Goal: Task Accomplishment & Management: Manage account settings

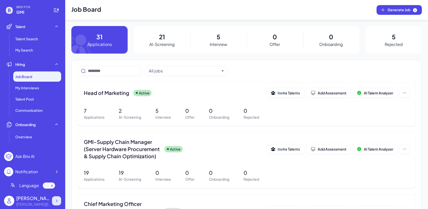
click at [58, 199] on icon at bounding box center [56, 200] width 5 height 5
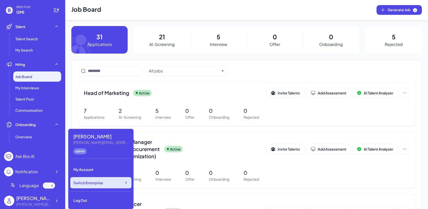
click at [101, 185] on div "Switch Enterprise" at bounding box center [100, 182] width 61 height 11
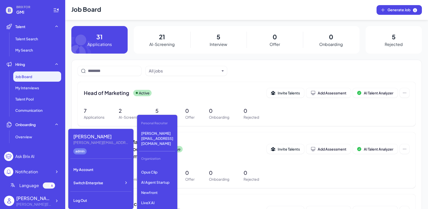
scroll to position [48, 0]
click at [159, 187] on p "Newfront" at bounding box center [157, 191] width 36 height 9
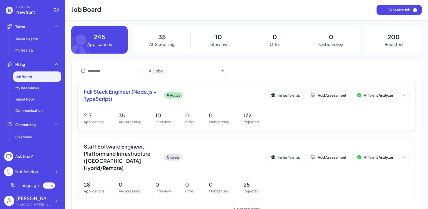
click at [167, 104] on div "Full Stack Engineer (Node.js + TypeScript) Active Invite Talents Add Assessment…" at bounding box center [246, 96] width 325 height 17
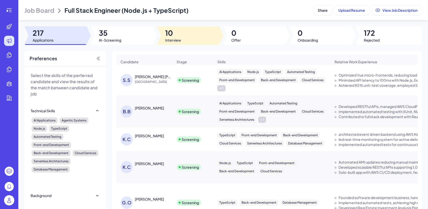
click at [175, 40] on span "Interview" at bounding box center [173, 39] width 16 height 5
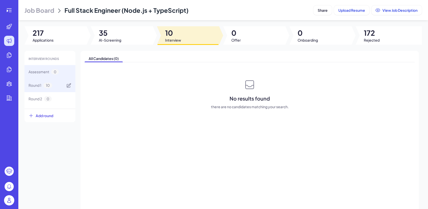
click at [62, 85] on div "Round 1 10" at bounding box center [49, 84] width 51 height 13
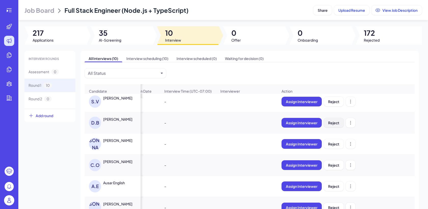
click at [336, 121] on span "Reject" at bounding box center [333, 122] width 11 height 5
click at [131, 114] on div "D.B David Bieber" at bounding box center [113, 122] width 56 height 20
click at [118, 118] on div "David Bieber" at bounding box center [117, 118] width 29 height 5
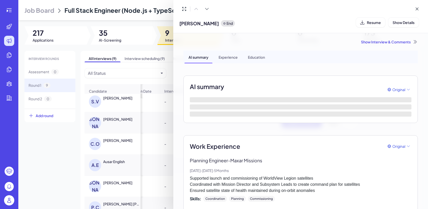
click at [379, 40] on div "Show Interview & Comments" at bounding box center [300, 41] width 234 height 5
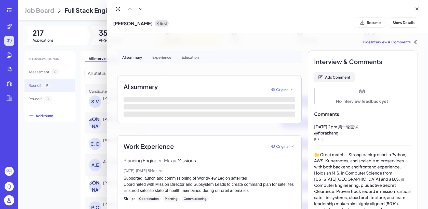
click at [338, 78] on span "Add Comment" at bounding box center [337, 77] width 25 height 5
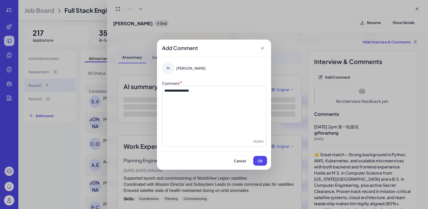
click at [189, 90] on span "**********" at bounding box center [176, 91] width 25 height 4
click at [257, 160] on button "Ok" at bounding box center [260, 161] width 14 height 10
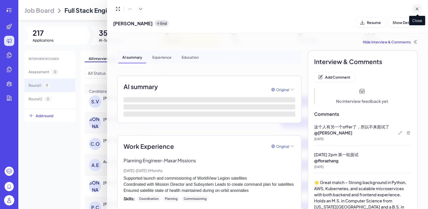
click at [418, 13] on button at bounding box center [417, 9] width 10 height 10
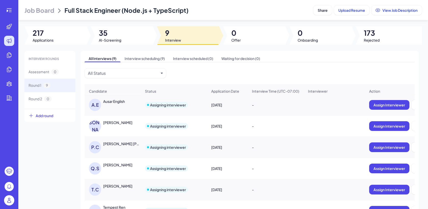
scroll to position [72, 0]
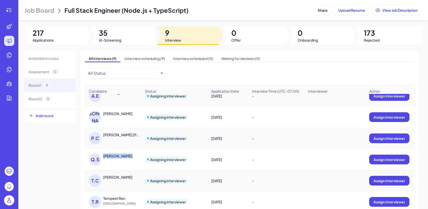
drag, startPoint x: 103, startPoint y: 156, endPoint x: 131, endPoint y: 156, distance: 27.2
click at [131, 156] on div "Quantong Shen" at bounding box center [122, 155] width 38 height 5
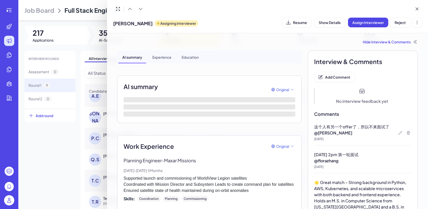
click at [101, 112] on div at bounding box center [214, 104] width 428 height 209
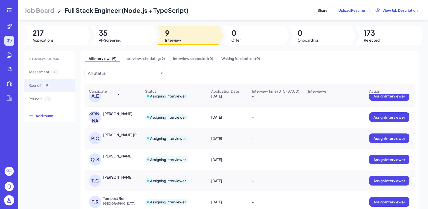
click at [106, 158] on div "Q.S Quantong Shen" at bounding box center [115, 159] width 52 height 12
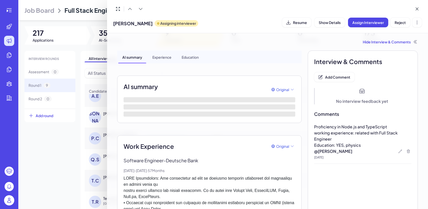
click at [71, 157] on div at bounding box center [214, 104] width 428 height 209
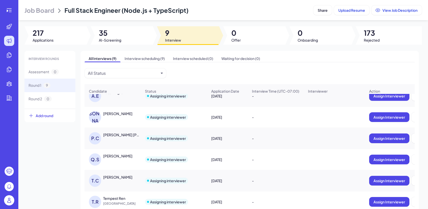
click at [106, 156] on div "Quantong Shen" at bounding box center [117, 155] width 29 height 5
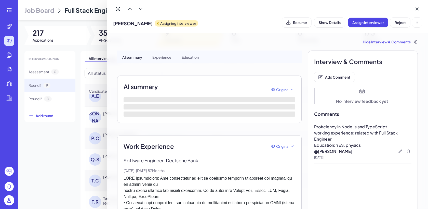
click at [104, 156] on div at bounding box center [214, 104] width 428 height 209
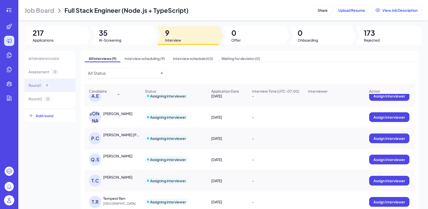
click at [112, 159] on div "Q.S Quantong Shen" at bounding box center [115, 159] width 52 height 12
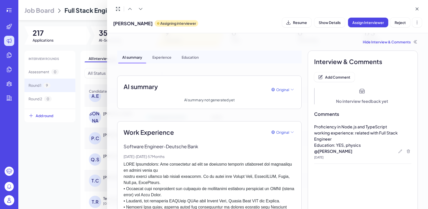
click at [61, 25] on div at bounding box center [214, 104] width 428 height 209
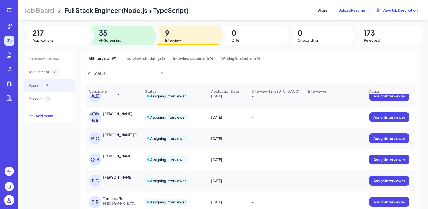
click at [126, 36] on div at bounding box center [122, 35] width 62 height 18
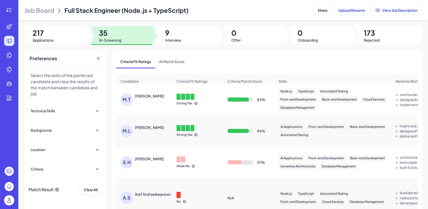
click at [52, 13] on span "Job Board" at bounding box center [39, 10] width 30 height 8
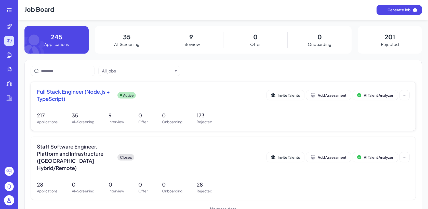
click at [77, 115] on p "35" at bounding box center [83, 115] width 22 height 8
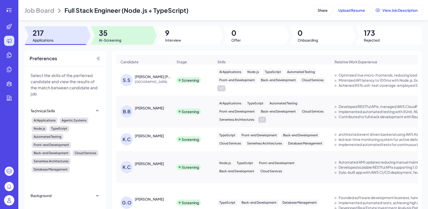
click at [110, 34] on span "35" at bounding box center [110, 32] width 22 height 9
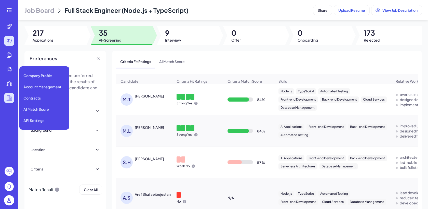
click at [7, 100] on icon at bounding box center [9, 97] width 5 height 5
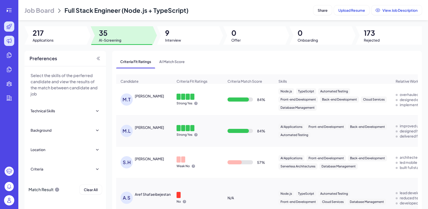
click at [13, 24] on div at bounding box center [9, 26] width 10 height 10
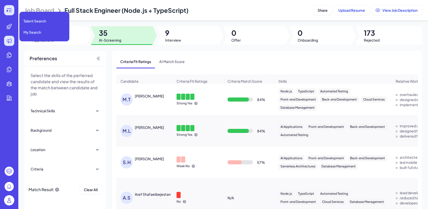
click at [10, 7] on div at bounding box center [9, 10] width 10 height 10
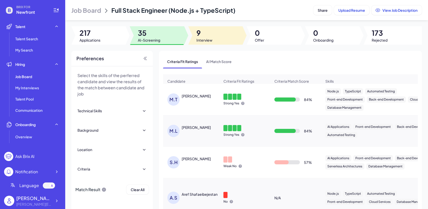
click at [219, 40] on div at bounding box center [215, 35] width 54 height 18
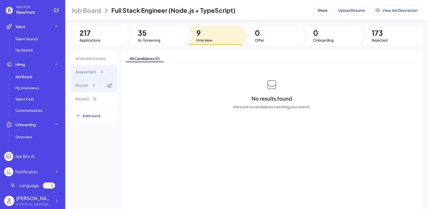
click at [106, 87] on div "Round 1 9" at bounding box center [93, 84] width 45 height 13
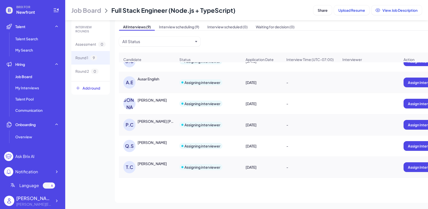
scroll to position [72, 0]
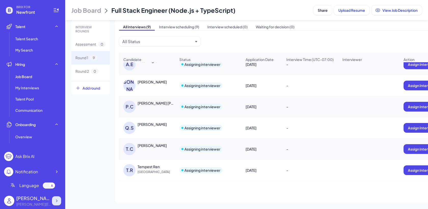
click at [57, 202] on icon at bounding box center [56, 200] width 5 height 5
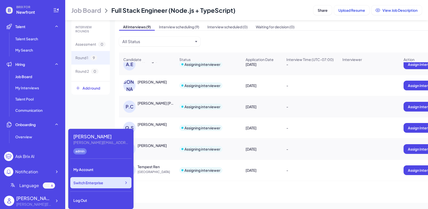
click at [95, 186] on div "Switch Enterprise" at bounding box center [100, 182] width 61 height 11
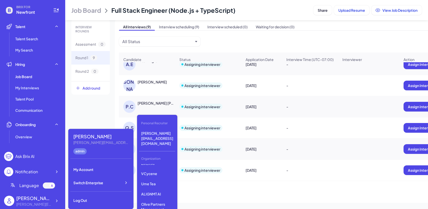
scroll to position [87, 0]
click at [161, 189] on p "ALIGNMT AI" at bounding box center [157, 193] width 36 height 9
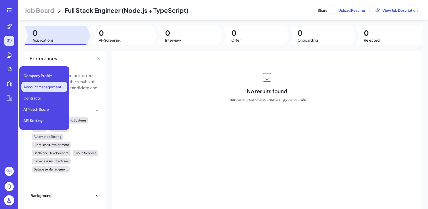
click at [39, 81] on li "Account Management" at bounding box center [44, 86] width 46 height 10
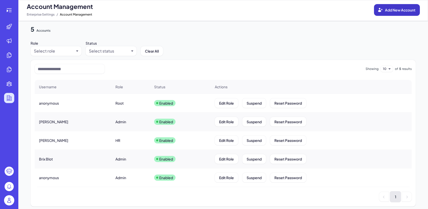
click at [411, 10] on span "Add New Account" at bounding box center [400, 10] width 31 height 5
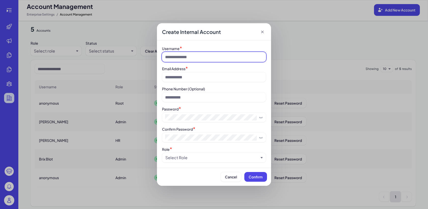
click at [194, 56] on input at bounding box center [214, 57] width 104 height 10
type input "*****"
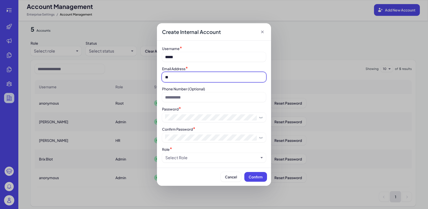
type input "*"
type input "**********"
drag, startPoint x: 226, startPoint y: 77, endPoint x: 71, endPoint y: 74, distance: 155.8
click at [71, 74] on div "**********" at bounding box center [214, 104] width 428 height 209
type input "**********"
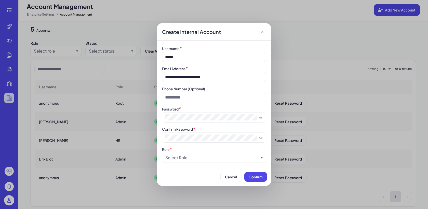
click at [197, 162] on div "Select Role" at bounding box center [214, 157] width 104 height 10
click at [202, 161] on div "Select Role" at bounding box center [214, 157] width 104 height 10
click at [198, 157] on div "Select Role" at bounding box center [211, 157] width 93 height 6
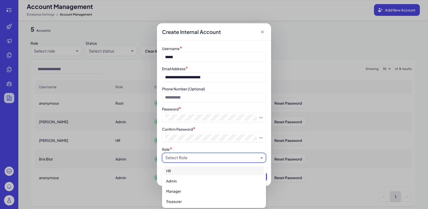
click at [189, 169] on div "HR" at bounding box center [214, 170] width 100 height 9
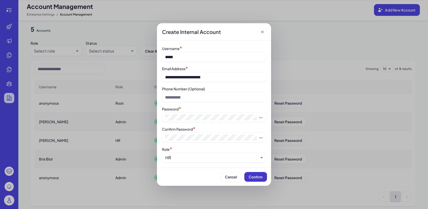
click at [253, 176] on span "Confirm" at bounding box center [255, 176] width 14 height 5
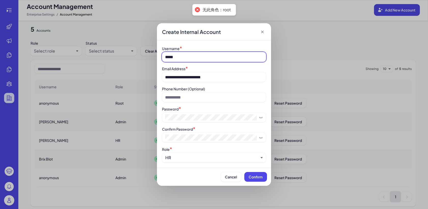
click at [207, 55] on input "*****" at bounding box center [214, 57] width 104 height 10
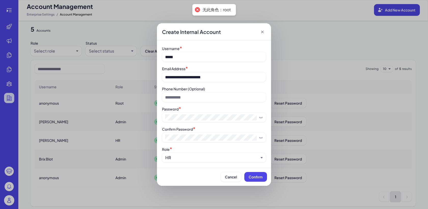
click at [187, 157] on div "HR" at bounding box center [211, 157] width 93 height 6
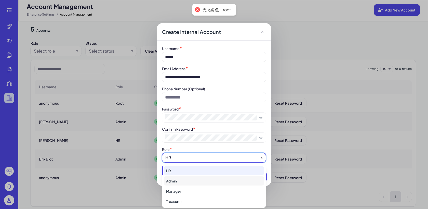
click at [180, 177] on div "Admin" at bounding box center [214, 180] width 100 height 9
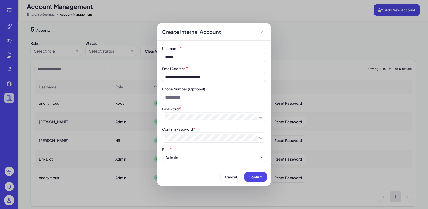
click at [191, 158] on div "Admin" at bounding box center [211, 157] width 93 height 6
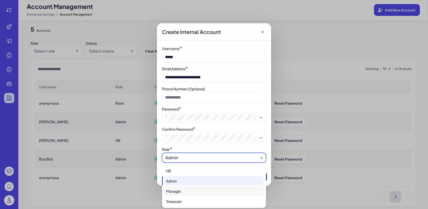
click at [181, 188] on div "Manager" at bounding box center [214, 190] width 100 height 9
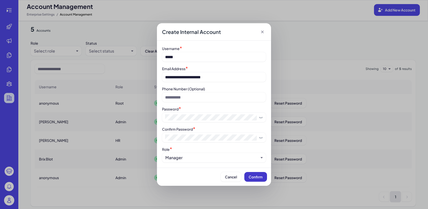
click at [253, 173] on button "Confirm" at bounding box center [255, 177] width 23 height 10
click at [260, 29] on div "Create Internal Account" at bounding box center [214, 31] width 114 height 17
click at [263, 34] on icon at bounding box center [262, 31] width 5 height 5
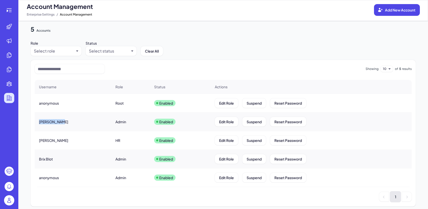
drag, startPoint x: 36, startPoint y: 119, endPoint x: 78, endPoint y: 119, distance: 42.5
click at [78, 119] on div "Shuwei Yang" at bounding box center [73, 121] width 76 height 14
click at [12, 199] on img at bounding box center [9, 200] width 10 height 10
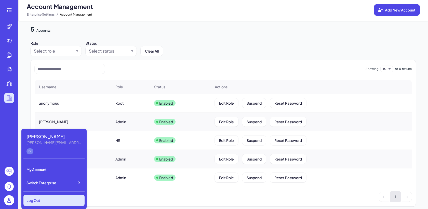
click at [61, 197] on div "Log Out" at bounding box center [53, 199] width 61 height 11
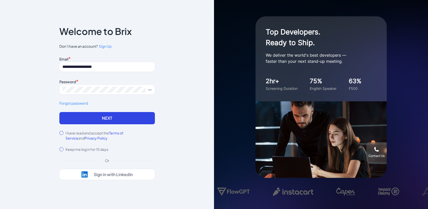
click at [94, 67] on input "**********" at bounding box center [106, 67] width 95 height 10
click at [112, 65] on input "**********" at bounding box center [106, 67] width 95 height 10
type input "**********"
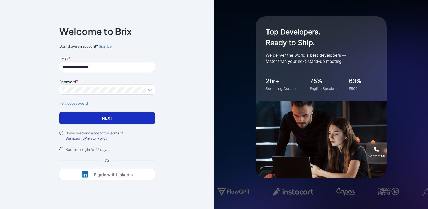
click at [81, 119] on button "Next" at bounding box center [106, 118] width 95 height 12
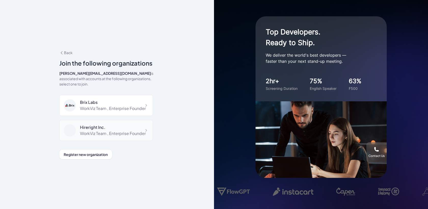
click at [112, 130] on div "WorkViz Team , Enterprise Founder" at bounding box center [113, 133] width 66 height 6
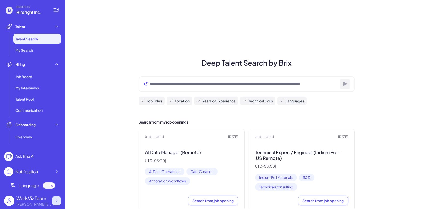
click at [58, 202] on icon at bounding box center [56, 200] width 5 height 5
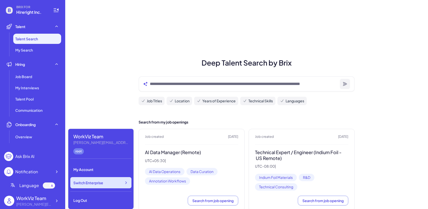
click at [108, 182] on div "Switch Enterprise" at bounding box center [100, 182] width 61 height 11
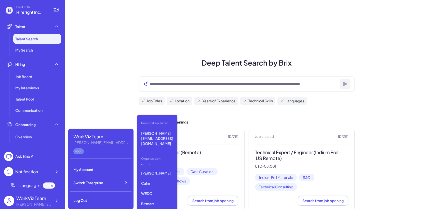
scroll to position [65, 0]
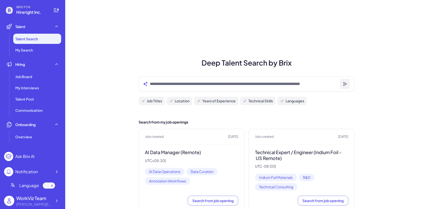
click at [11, 11] on icon at bounding box center [9, 10] width 7 height 7
click at [53, 205] on div "WorkViz Team alex@joinbrix.com" at bounding box center [32, 200] width 57 height 16
click at [54, 200] on div at bounding box center [56, 200] width 9 height 9
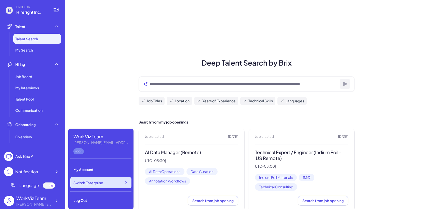
click at [88, 180] on span "Switch Enterprise" at bounding box center [88, 182] width 30 height 5
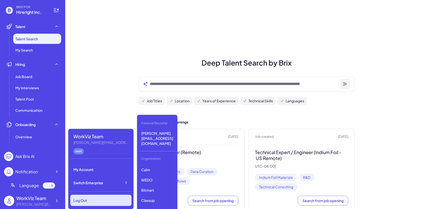
click at [101, 198] on div "Log Out" at bounding box center [100, 199] width 61 height 11
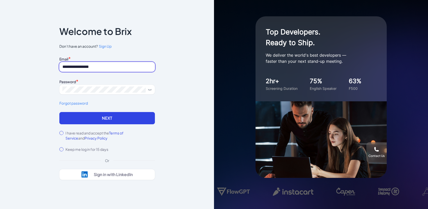
click at [111, 66] on input "**********" at bounding box center [106, 67] width 95 height 10
type input "**********"
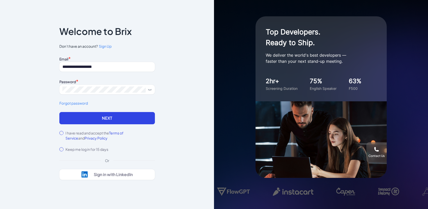
click at [60, 136] on div "I have read and accept the Terms of Service and Privacy Policy" at bounding box center [106, 135] width 95 height 10
click at [81, 118] on button "Next" at bounding box center [106, 118] width 95 height 12
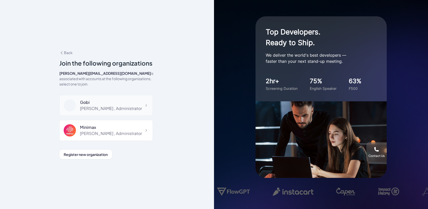
click at [111, 95] on div "Gobi Maggie , Administrator" at bounding box center [105, 105] width 93 height 21
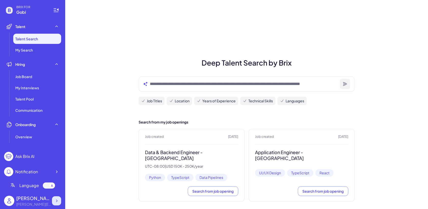
click at [53, 198] on div at bounding box center [56, 200] width 9 height 9
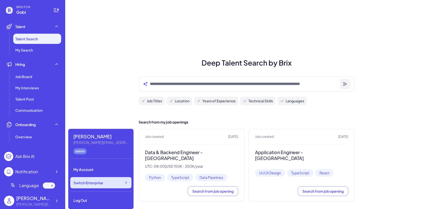
click at [100, 186] on div "Switch Enterprise" at bounding box center [100, 182] width 61 height 11
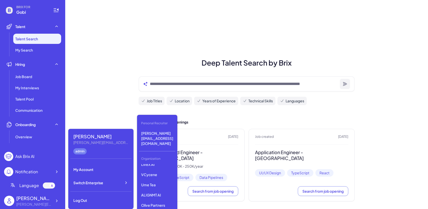
scroll to position [84, 0]
click at [160, 192] on p "ALIGNMT AI" at bounding box center [157, 196] width 36 height 9
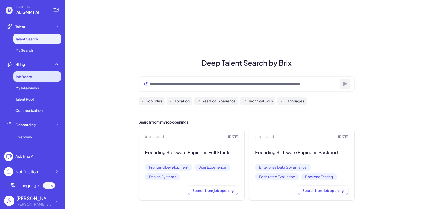
click at [36, 79] on div "Job Board" at bounding box center [37, 76] width 48 height 10
